Goal: Information Seeking & Learning: Understand process/instructions

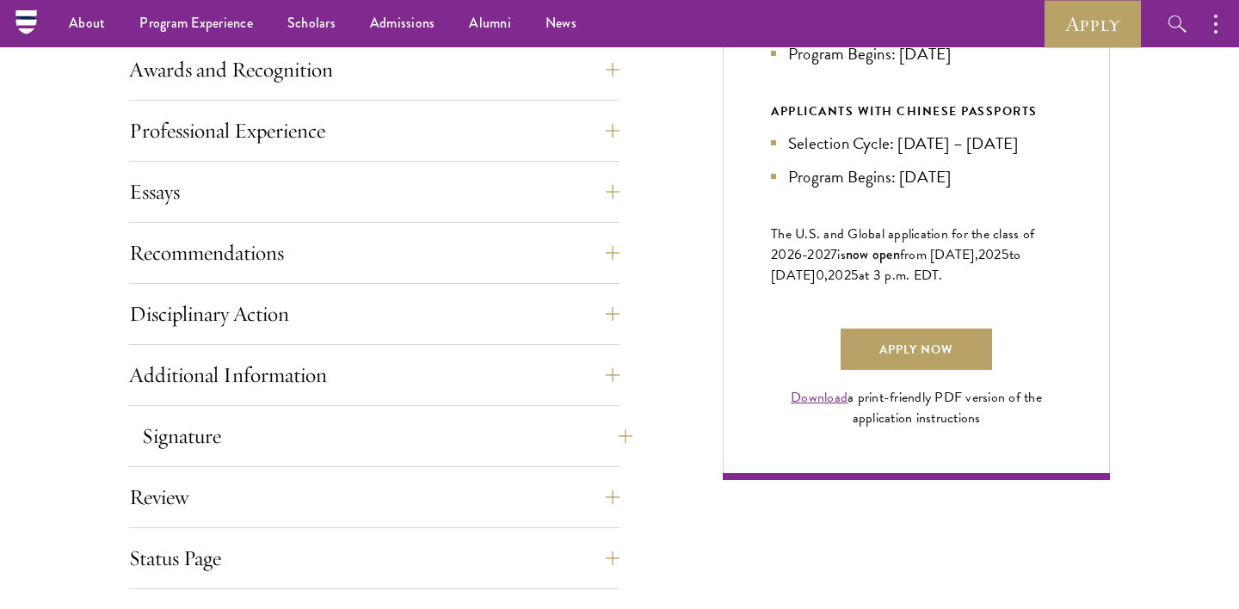
scroll to position [1045, 0]
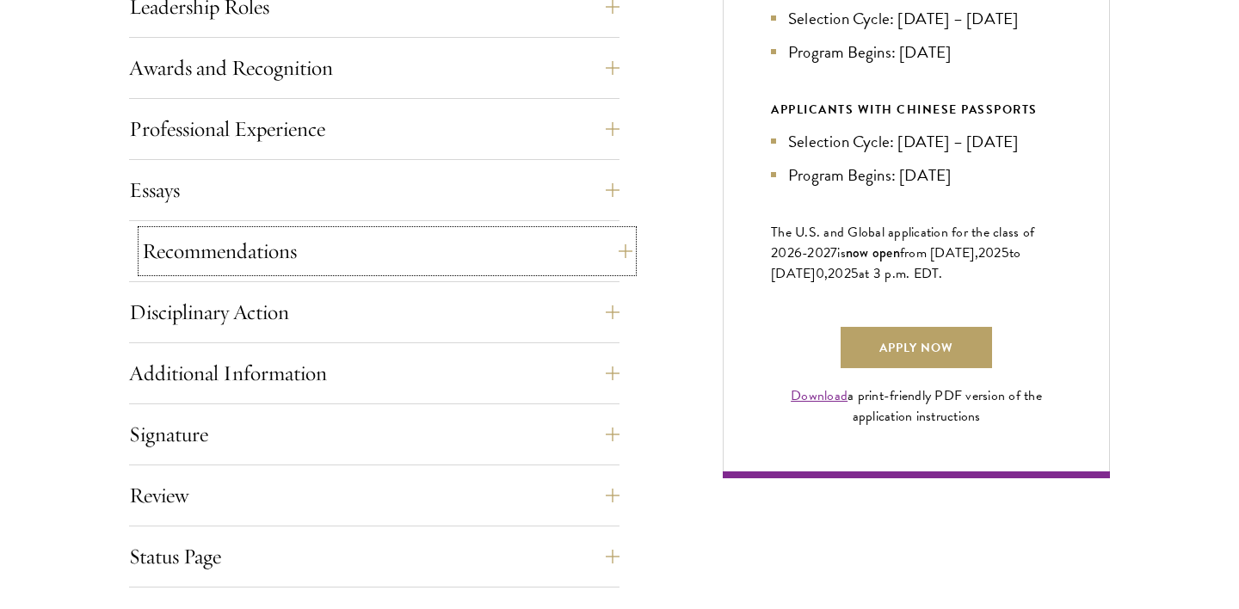
click at [373, 268] on button "Recommendations" at bounding box center [387, 251] width 491 height 41
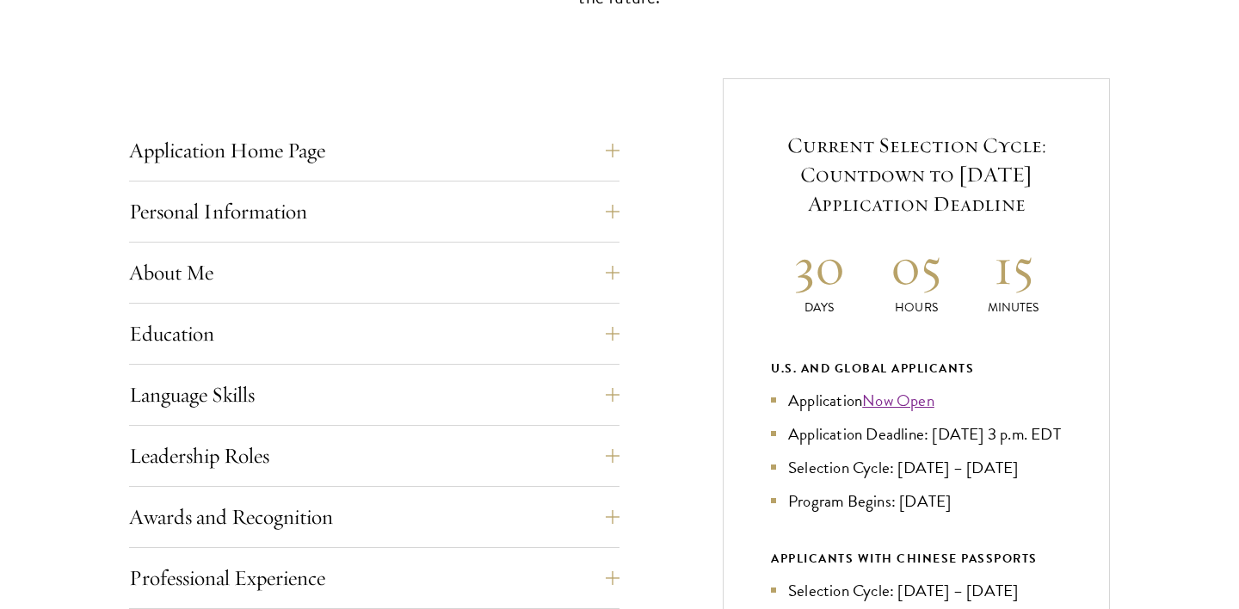
scroll to position [0, 0]
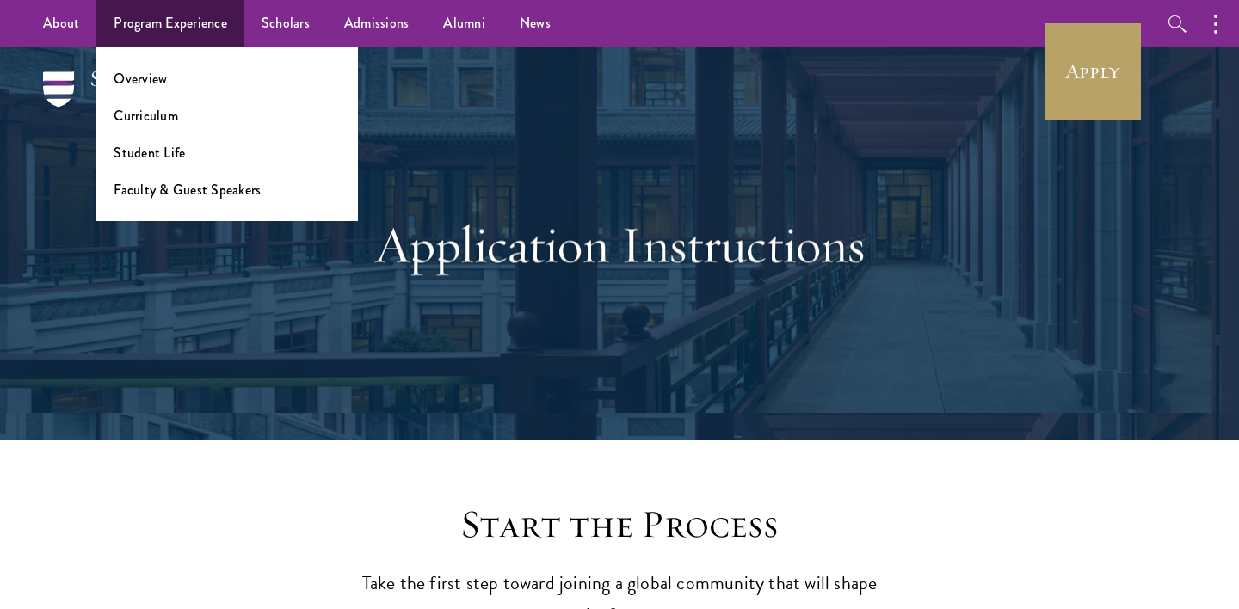
click at [187, 78] on li "Overview" at bounding box center [227, 79] width 227 height 20
click at [147, 82] on link "Overview" at bounding box center [140, 79] width 53 height 20
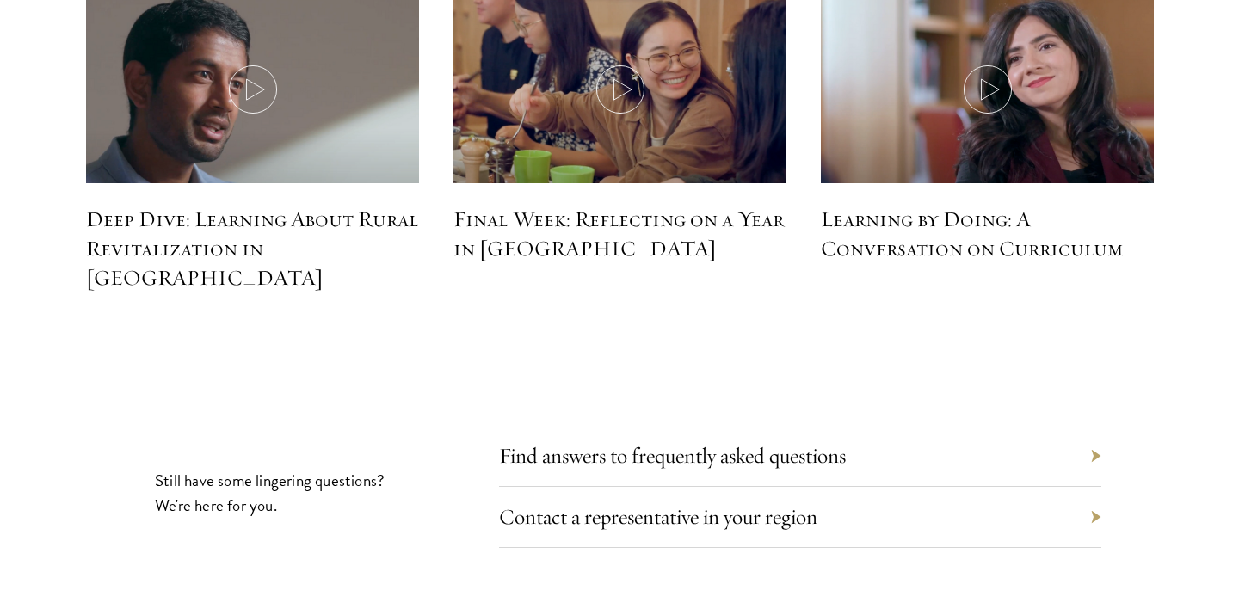
scroll to position [7646, 0]
